Goal: Complete application form: Complete application form

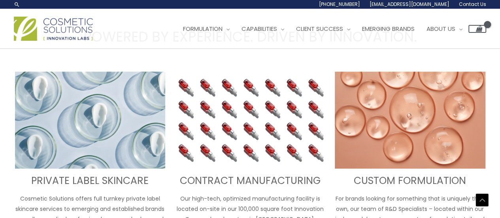
scroll to position [167, 0]
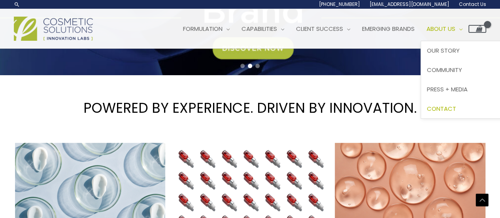
click at [453, 114] on link "Contact" at bounding box center [468, 108] width 94 height 19
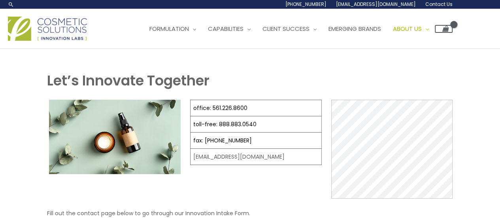
select select
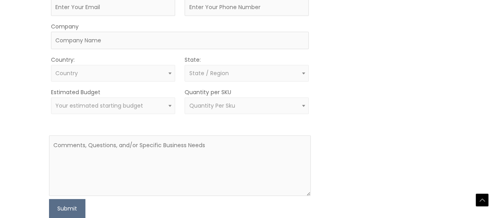
scroll to position [381, 0]
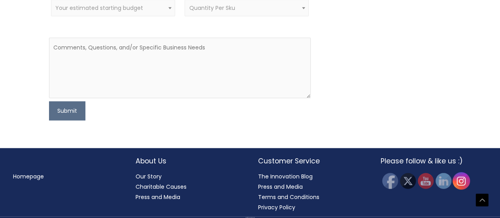
click at [458, 179] on img at bounding box center [460, 179] width 17 height 17
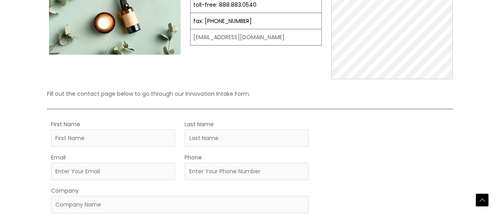
scroll to position [117, 0]
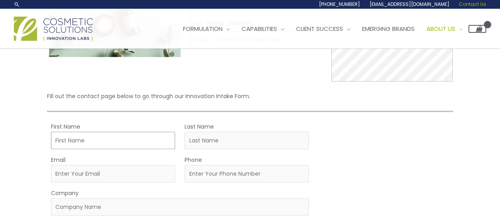
click at [106, 146] on input "First Name" at bounding box center [113, 140] width 124 height 17
type input "Michele"
click at [192, 137] on input "Last Name" at bounding box center [246, 140] width 124 height 17
type input "Siu"
click at [210, 171] on input "Phone" at bounding box center [246, 173] width 124 height 17
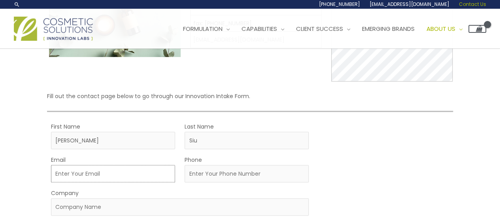
click at [145, 178] on input "Email" at bounding box center [113, 173] width 124 height 17
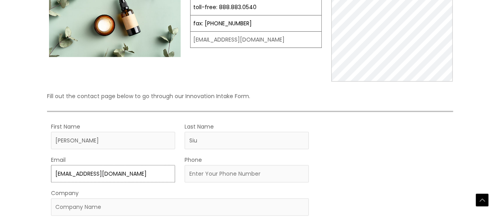
scroll to position [125, 0]
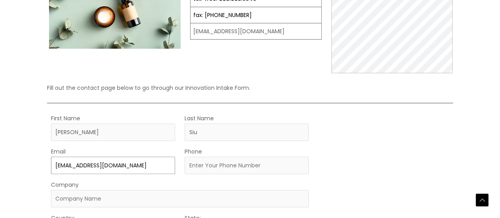
type input "[EMAIL_ADDRESS][DOMAIN_NAME]"
click at [147, 191] on input "Company" at bounding box center [179, 198] width 257 height 17
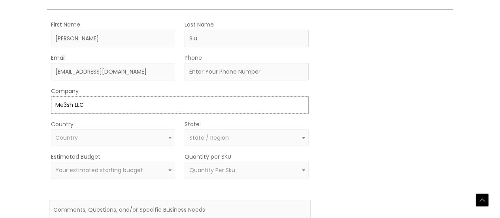
scroll to position [221, 0]
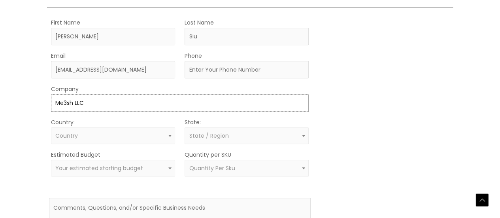
type input "Me3sh LLC"
click at [205, 70] on input "Phone" at bounding box center [246, 69] width 124 height 17
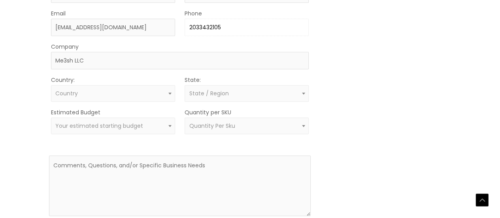
scroll to position [274, 0]
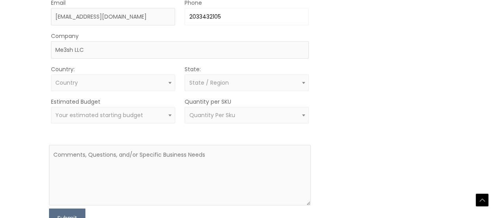
type input "2033432105"
click at [154, 80] on span "Country" at bounding box center [112, 83] width 115 height 8
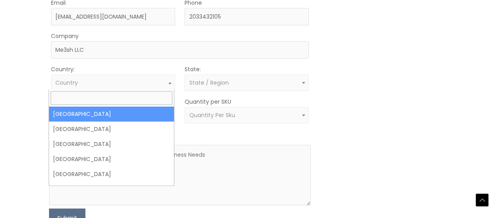
select select "United States"
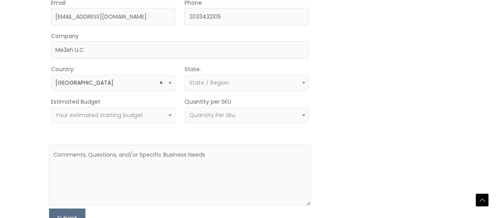
click at [215, 84] on span "State / Region" at bounding box center [208, 83] width 39 height 8
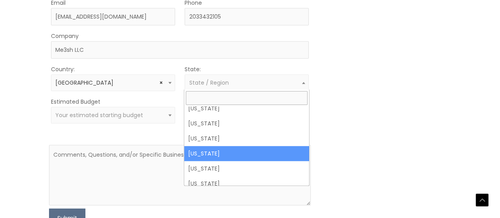
scroll to position [514, 0]
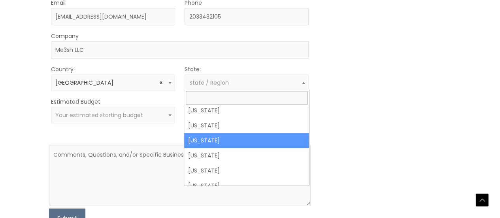
select select "New York"
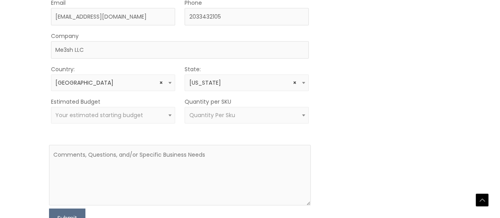
click at [139, 116] on span "Your estimated starting budget" at bounding box center [112, 115] width 115 height 8
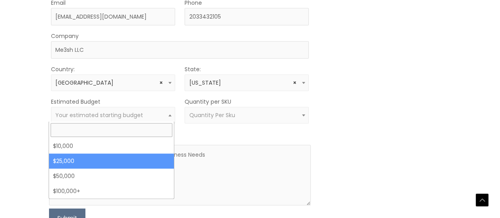
select select "25000"
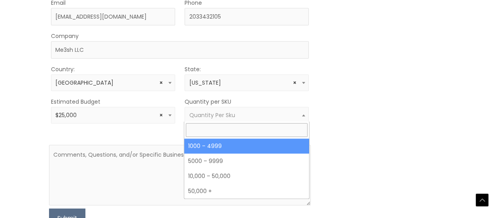
click at [244, 120] on span "Quantity Per Sku" at bounding box center [246, 115] width 124 height 17
select select "10"
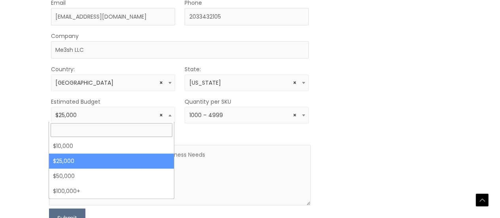
click at [141, 118] on span "× $25,000" at bounding box center [113, 115] width 124 height 17
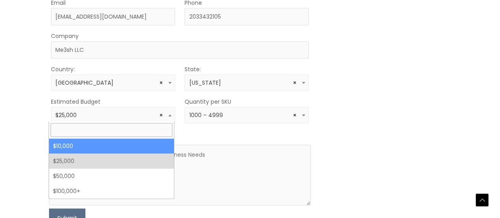
select select "10000"
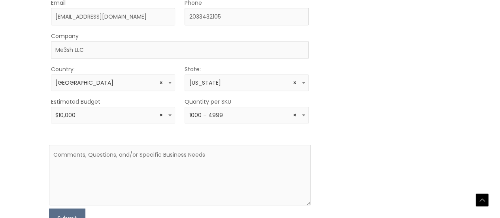
click at [235, 116] on span "× 1000 – 4999" at bounding box center [246, 115] width 115 height 8
click at [188, 177] on textarea at bounding box center [179, 175] width 261 height 60
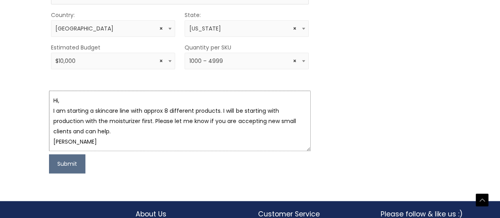
scroll to position [338, 0]
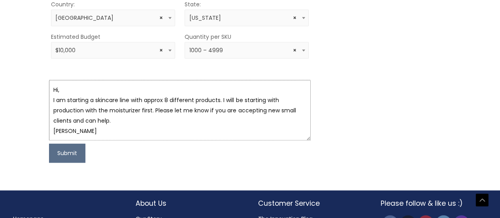
drag, startPoint x: 85, startPoint y: 133, endPoint x: 33, endPoint y: 71, distance: 81.1
click at [154, 115] on textarea "Hi, I am starting a skincare line with approx 8 different products. I will be s…" at bounding box center [179, 110] width 261 height 60
click at [156, 96] on textarea "Hi, I am starting a skincare line with approx 8 different products. I will be s…" at bounding box center [179, 110] width 261 height 60
click at [170, 114] on textarea "Hi, I am starting a skincare line with approx. 8 different products. I will be …" at bounding box center [179, 110] width 261 height 60
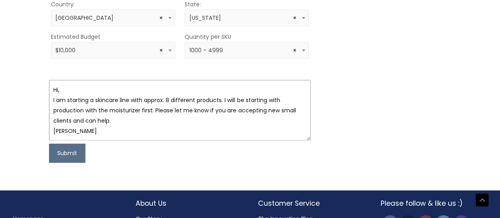
click at [122, 119] on textarea "Hi, I am starting a skincare line with approx. 8 different products. I will be …" at bounding box center [179, 110] width 261 height 60
drag, startPoint x: 99, startPoint y: 127, endPoint x: 18, endPoint y: 64, distance: 102.6
click at [151, 128] on textarea "Hi, I am starting a skincare line with approx. 8 different products. I will be …" at bounding box center [179, 110] width 261 height 60
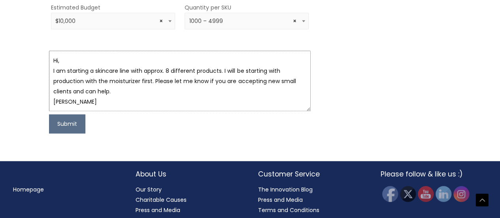
scroll to position [381, 0]
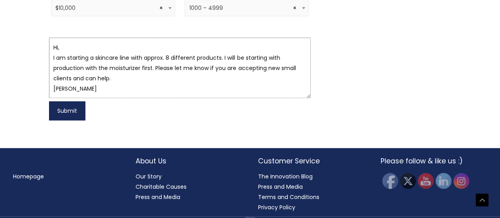
type textarea "Hi, I am starting a skincare line with approx. 8 different products. I will be …"
click at [71, 110] on button "Submit" at bounding box center [67, 110] width 36 height 19
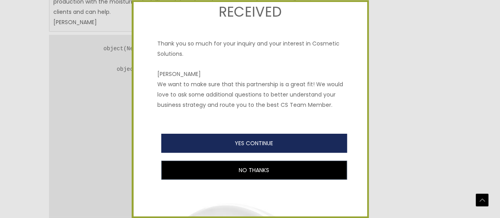
scroll to position [0, 0]
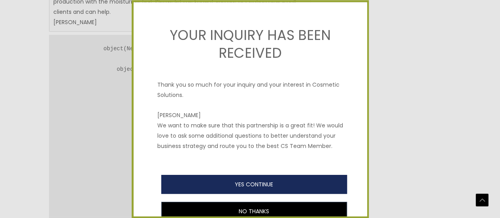
click at [240, 188] on button "YES CONTINUE" at bounding box center [254, 184] width 186 height 19
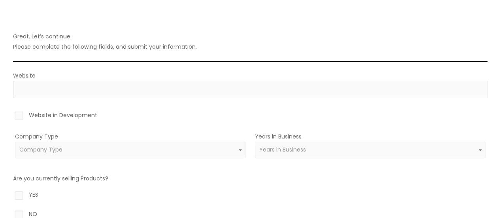
click at [186, 151] on span "Company Type" at bounding box center [129, 150] width 221 height 8
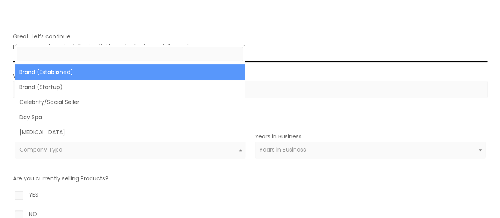
scroll to position [13, 0]
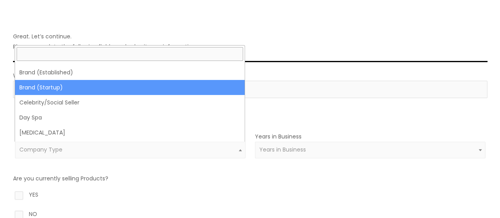
select select "39"
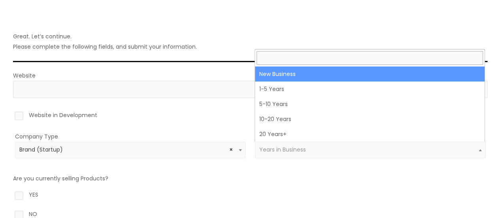
click at [323, 147] on span "Years in Business" at bounding box center [369, 150] width 221 height 8
select select "1"
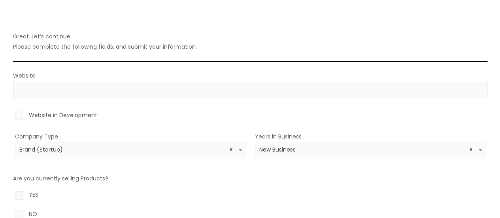
click at [203, 100] on div at bounding box center [250, 101] width 474 height 6
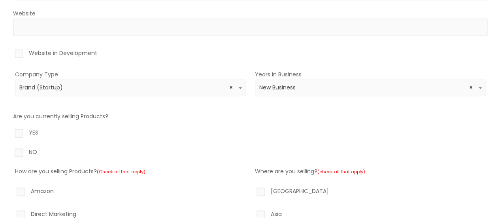
scroll to position [118, 0]
click at [17, 51] on label "Website in Development" at bounding box center [250, 53] width 474 height 13
click at [10, 51] on input "Website in Development" at bounding box center [7, 49] width 5 height 5
checkbox input "true"
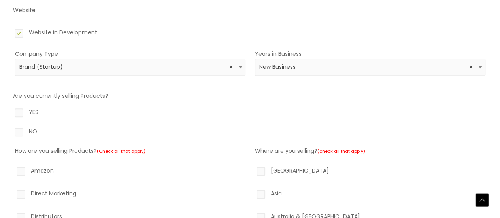
scroll to position [128, 0]
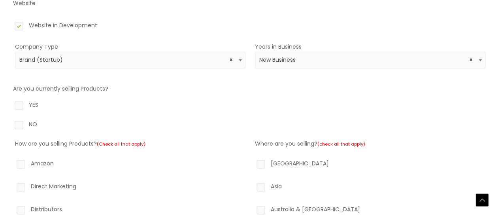
click at [18, 123] on label "NO" at bounding box center [250, 125] width 474 height 13
click at [10, 123] on input "NO" at bounding box center [7, 121] width 5 height 5
radio input "true"
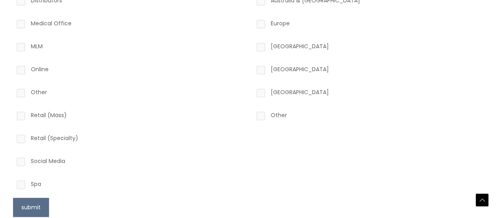
scroll to position [336, 0]
click at [19, 71] on label "Online" at bounding box center [130, 70] width 230 height 13
click at [12, 69] on input "Online" at bounding box center [9, 66] width 5 height 5
checkbox input "true"
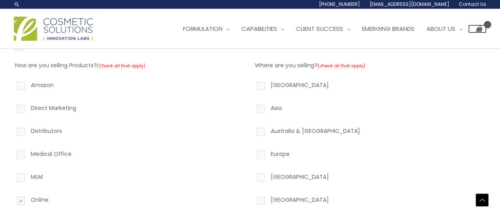
scroll to position [205, 0]
click at [261, 82] on label "North America" at bounding box center [370, 87] width 230 height 13
click at [252, 82] on input "North America" at bounding box center [249, 83] width 5 height 5
checkbox input "true"
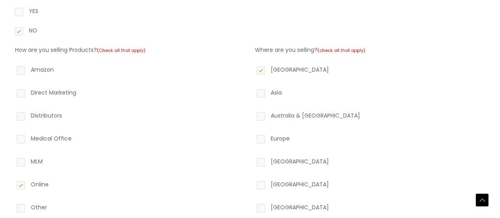
scroll to position [222, 0]
click at [259, 100] on div "Where are you selling? (check all that apply) North America Asia Australia & Ne…" at bounding box center [370, 175] width 230 height 262
click at [259, 98] on label "Asia" at bounding box center [370, 92] width 230 height 13
click at [252, 92] on input "Asia" at bounding box center [249, 88] width 5 height 5
checkbox input "true"
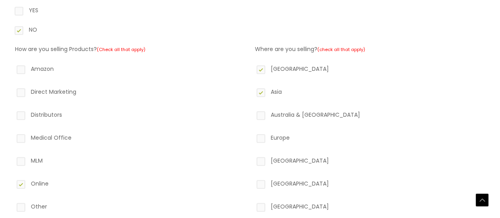
click at [261, 112] on label "Australia & New Zealand" at bounding box center [370, 115] width 230 height 13
click at [252, 112] on input "Australia & New Zealand" at bounding box center [249, 111] width 5 height 5
checkbox input "true"
click at [260, 135] on label "Europe" at bounding box center [370, 138] width 230 height 13
click at [252, 135] on input "Europe" at bounding box center [249, 134] width 5 height 5
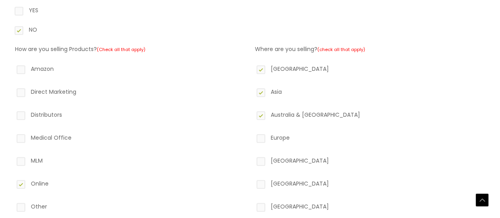
checkbox input "true"
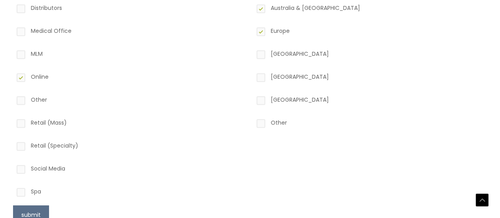
scroll to position [341, 0]
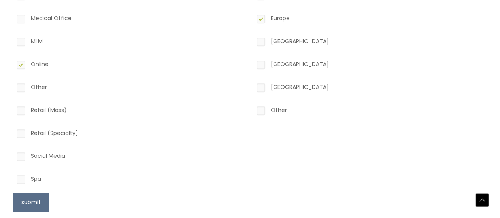
click at [258, 41] on label "Africa" at bounding box center [370, 42] width 230 height 13
click at [252, 41] on input "Africa" at bounding box center [249, 38] width 5 height 5
checkbox input "true"
click at [263, 63] on label "South America" at bounding box center [370, 65] width 230 height 13
click at [252, 63] on input "South America" at bounding box center [249, 61] width 5 height 5
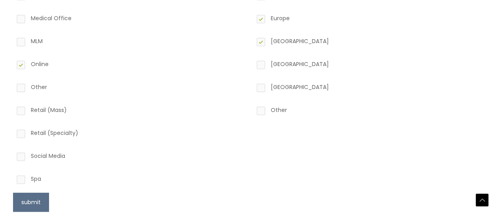
checkbox input "true"
click at [261, 88] on label "Middle East" at bounding box center [370, 88] width 230 height 13
click at [252, 87] on input "Middle East" at bounding box center [249, 84] width 5 height 5
checkbox input "true"
click at [263, 113] on label "Other" at bounding box center [370, 111] width 230 height 13
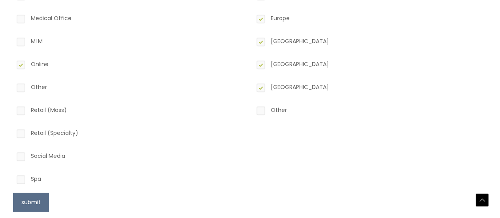
click at [252, 110] on input "Other" at bounding box center [249, 107] width 5 height 5
checkbox input "true"
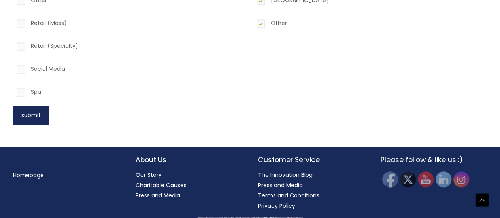
click at [32, 118] on button "submit" at bounding box center [31, 114] width 36 height 19
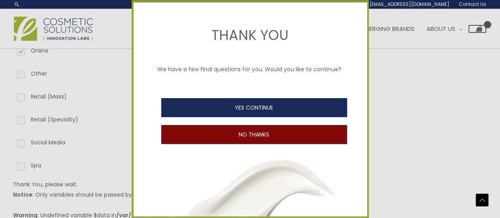
scroll to position [354, 0]
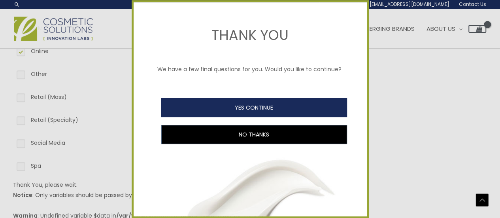
click at [282, 117] on button "YES CONTINUE" at bounding box center [254, 107] width 186 height 19
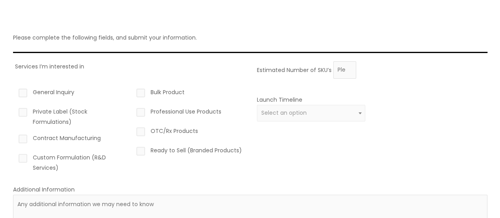
click at [26, 111] on label "Private Label (Stock Formulations)" at bounding box center [71, 116] width 109 height 21
click at [14, 111] on input "Private Label (Stock Formulations)" at bounding box center [11, 108] width 5 height 5
checkbox input "true"
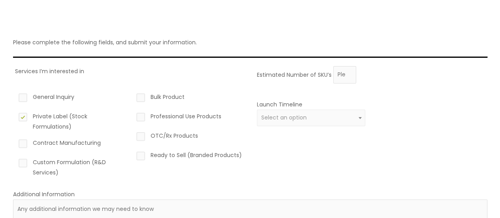
scroll to position [50, 0]
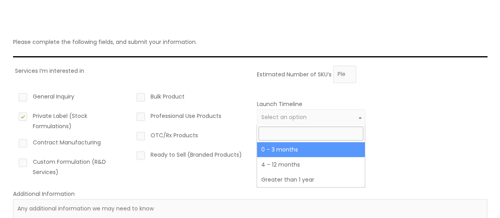
click at [275, 113] on span "Select an option" at bounding box center [283, 117] width 45 height 8
select select "2"
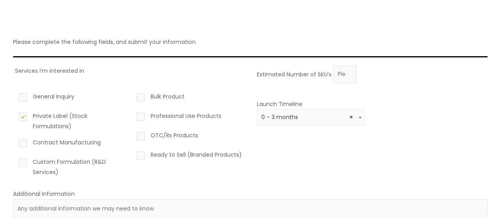
click at [290, 165] on div "Estimated Number of SKU’s Launch Timeline 0 – 3 months 4 – 12 months Greater th…" at bounding box center [370, 124] width 230 height 117
type input "0"
click at [350, 76] on input "0" at bounding box center [344, 74] width 23 height 17
type input "2"
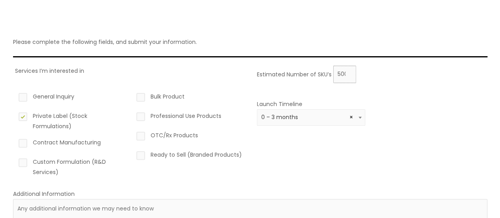
scroll to position [0, 2]
type input "500"
click at [141, 100] on label "Bulk Product" at bounding box center [189, 97] width 109 height 13
click at [132, 96] on input "Bulk Product" at bounding box center [129, 93] width 5 height 5
checkbox input "true"
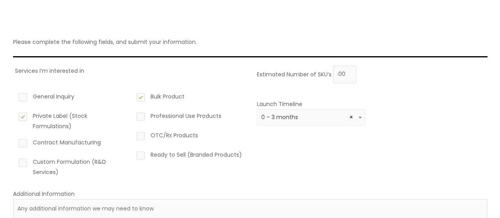
scroll to position [0, 0]
click at [142, 155] on label "Ready to Sell (Branded Products)" at bounding box center [189, 155] width 109 height 13
click at [132, 154] on input "Ready to Sell (Branded Products)" at bounding box center [129, 151] width 5 height 5
click at [140, 156] on label "Ready to Sell (Branded Products)" at bounding box center [189, 155] width 109 height 13
click at [132, 154] on input "Ready to Sell (Branded Products)" at bounding box center [129, 151] width 5 height 5
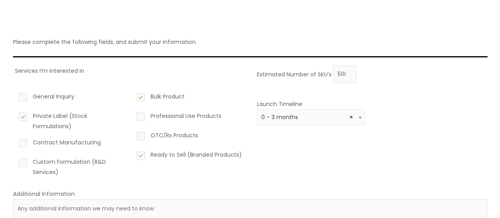
checkbox input "false"
click at [18, 99] on label "General Inquiry" at bounding box center [71, 97] width 109 height 13
click at [14, 96] on input "General Inquiry" at bounding box center [11, 93] width 5 height 5
checkbox input "true"
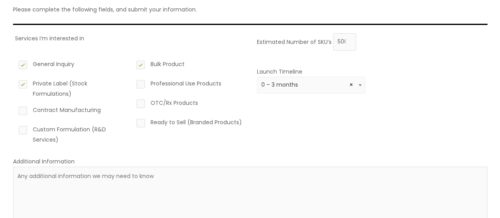
scroll to position [84, 0]
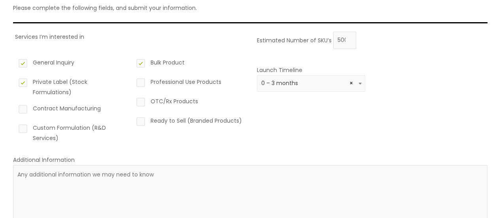
click at [22, 103] on label "Contract Manufacturing" at bounding box center [71, 109] width 109 height 13
click at [14, 103] on input "Contract Manufacturing" at bounding box center [11, 105] width 5 height 5
checkbox input "true"
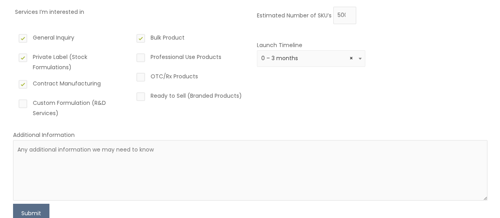
scroll to position [114, 0]
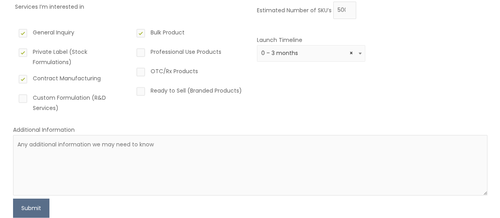
click at [23, 101] on label "Custom Formulation (R&D Services)" at bounding box center [71, 102] width 109 height 21
click at [14, 98] on input "Custom Formulation (R&D Services)" at bounding box center [11, 94] width 5 height 5
checkbox input "true"
click at [79, 162] on textarea at bounding box center [250, 165] width 474 height 60
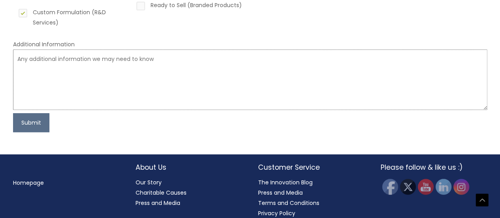
scroll to position [207, 0]
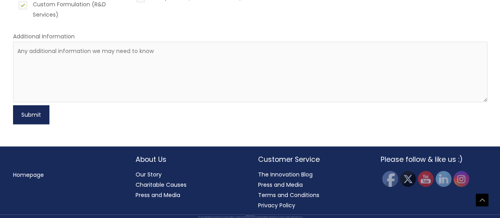
click at [27, 112] on button "Submit" at bounding box center [31, 114] width 36 height 19
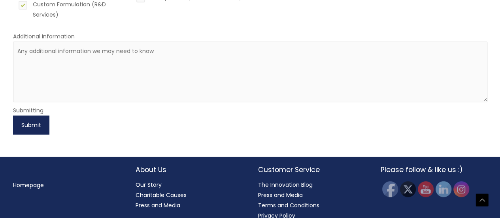
click at [29, 128] on button "Submit" at bounding box center [31, 124] width 36 height 19
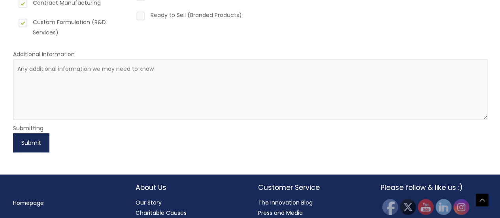
scroll to position [190, 0]
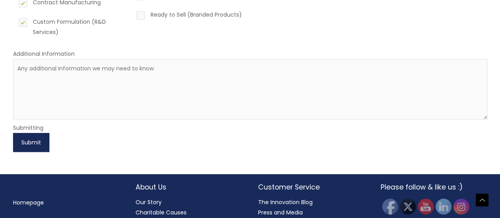
click at [38, 143] on button "Submit" at bounding box center [31, 142] width 36 height 19
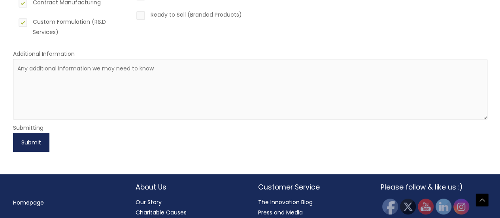
scroll to position [0, 0]
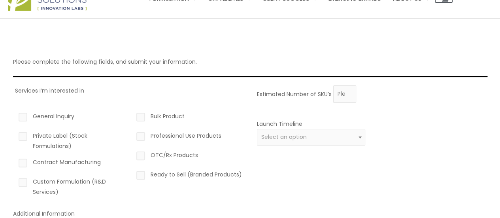
scroll to position [30, 0]
type input "0"
click at [345, 94] on input "0" at bounding box center [344, 93] width 23 height 17
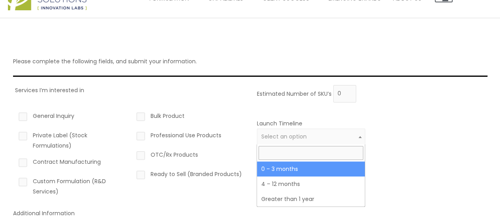
click at [286, 136] on span "Select an option" at bounding box center [283, 136] width 45 height 8
select select "2"
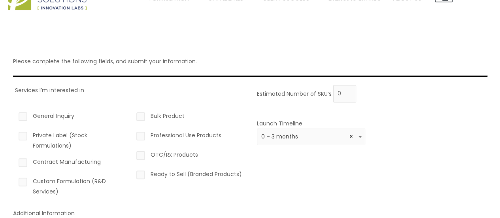
click at [281, 166] on div "Estimated Number of SKU’s 0 Launch Timeline 0 – 3 months 4 – 12 months Greater …" at bounding box center [370, 143] width 230 height 117
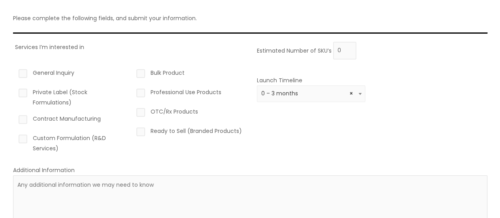
scroll to position [78, 0]
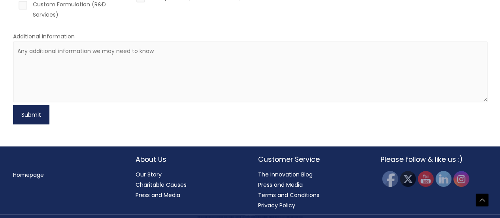
click at [28, 111] on button "Submit" at bounding box center [31, 114] width 36 height 19
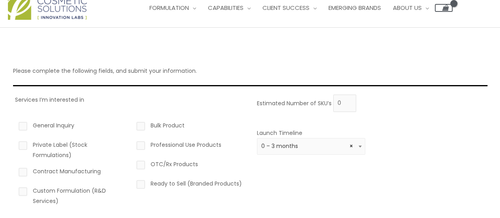
scroll to position [19, 0]
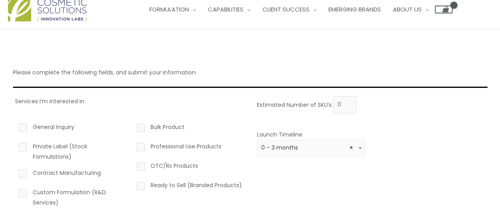
click at [22, 125] on label "General Inquiry" at bounding box center [71, 128] width 109 height 13
click at [14, 125] on input "General Inquiry" at bounding box center [11, 124] width 5 height 5
checkbox input "true"
click at [139, 130] on label "Bulk Product" at bounding box center [189, 128] width 109 height 13
click at [132, 127] on input "Bulk Product" at bounding box center [129, 124] width 5 height 5
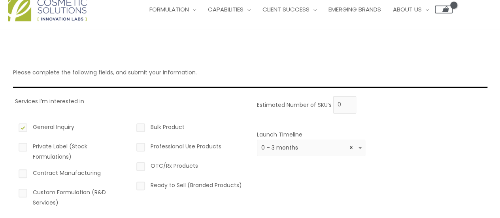
checkbox input "true"
click at [28, 174] on label "Contract Manufacturing" at bounding box center [71, 173] width 109 height 13
click at [14, 173] on input "Contract Manufacturing" at bounding box center [11, 169] width 5 height 5
checkbox input "true"
click at [24, 154] on label "Private Label (Stock Formulations)" at bounding box center [71, 151] width 109 height 21
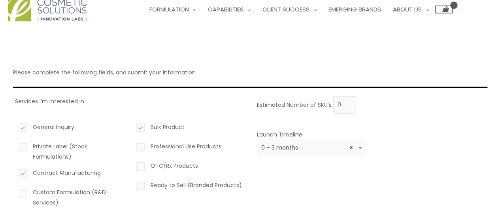
click at [14, 146] on input "Private Label (Stock Formulations)" at bounding box center [11, 143] width 5 height 5
checkbox input "true"
click at [25, 190] on label "Custom Formulation (R&D Services)" at bounding box center [71, 197] width 109 height 21
click at [14, 190] on input "Custom Formulation (R&D Services)" at bounding box center [11, 189] width 5 height 5
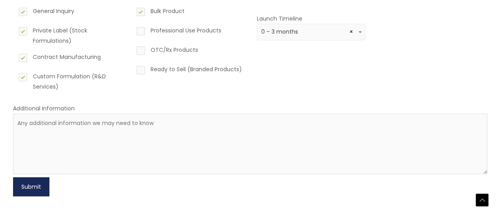
scroll to position [136, 0]
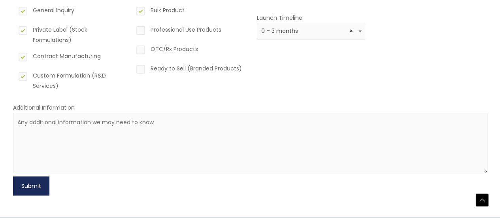
click at [32, 187] on button "Submit" at bounding box center [31, 185] width 36 height 19
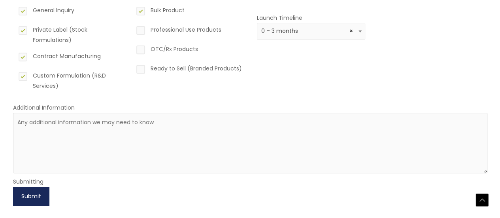
click at [34, 195] on button "Submit" at bounding box center [31, 195] width 36 height 19
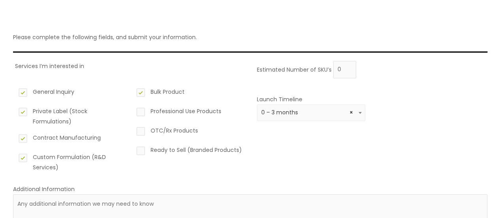
scroll to position [54, 0]
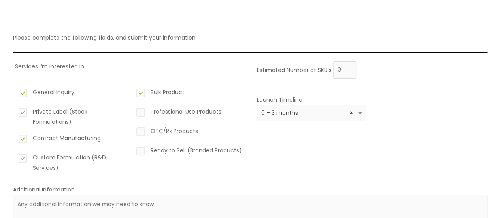
click at [24, 159] on label "Custom Formulation (R&D Services)" at bounding box center [71, 162] width 109 height 21
click at [14, 157] on input "Custom Formulation (R&D Services)" at bounding box center [11, 154] width 5 height 5
checkbox input "false"
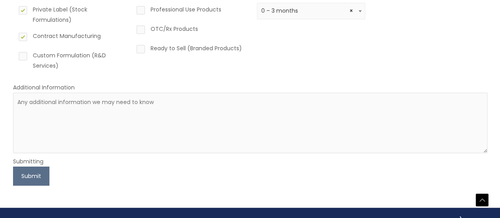
scroll to position [217, 0]
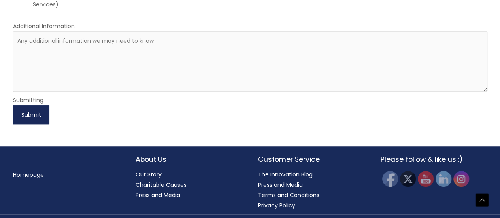
click at [32, 118] on button "Submit" at bounding box center [31, 114] width 36 height 19
